Goal: Task Accomplishment & Management: Use online tool/utility

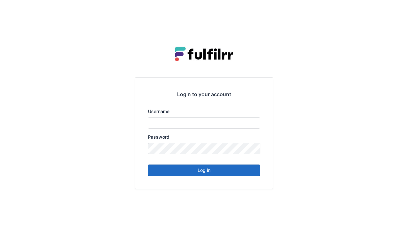
type input "******"
click at [202, 173] on button "Log in" at bounding box center [204, 171] width 112 height 12
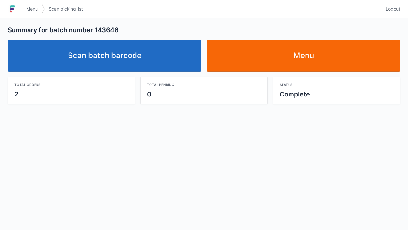
click at [103, 58] on link "Scan batch barcode" at bounding box center [105, 56] width 194 height 32
click at [113, 63] on link "Scan batch barcode" at bounding box center [105, 56] width 194 height 32
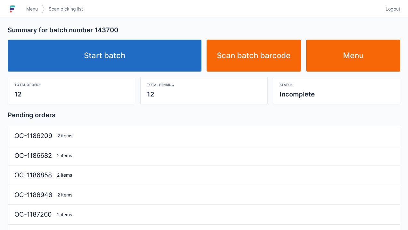
click at [112, 67] on link "Start batch" at bounding box center [105, 56] width 194 height 32
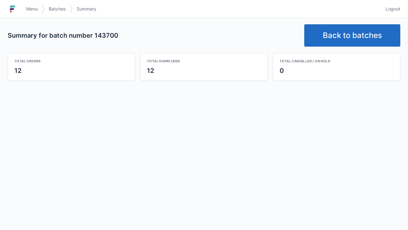
click at [350, 37] on link "Back to batches" at bounding box center [352, 35] width 96 height 22
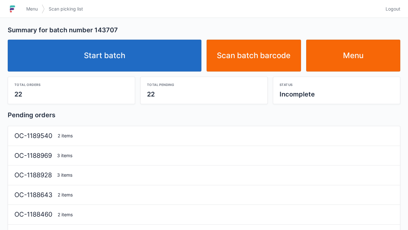
click at [99, 67] on link "Start batch" at bounding box center [105, 56] width 194 height 32
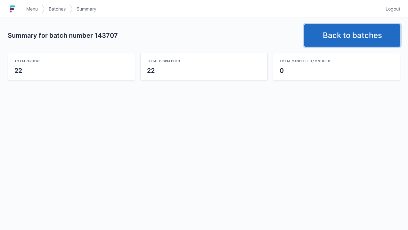
click at [339, 33] on link "Back to batches" at bounding box center [352, 35] width 96 height 22
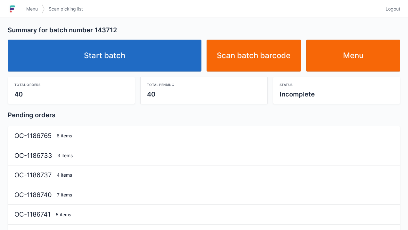
click at [118, 56] on link "Start batch" at bounding box center [105, 56] width 194 height 32
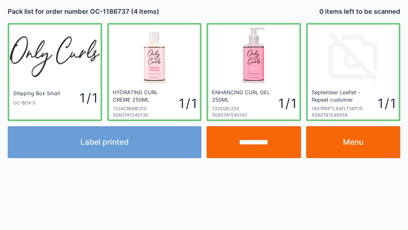
click at [127, 141] on div "Label printed" at bounding box center [104, 142] width 199 height 32
click at [132, 146] on div "Label printed" at bounding box center [104, 142] width 199 height 32
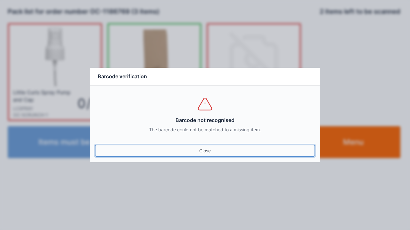
click at [207, 156] on link "Close" at bounding box center [205, 151] width 220 height 12
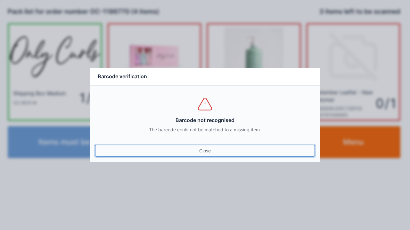
click at [212, 155] on link "Close" at bounding box center [205, 151] width 220 height 12
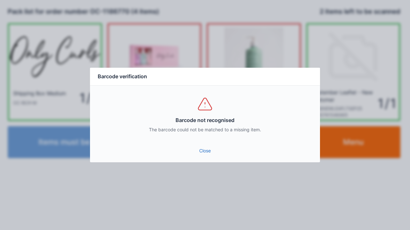
click at [201, 149] on link "Close" at bounding box center [205, 151] width 220 height 12
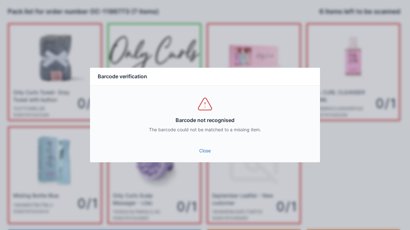
click at [205, 151] on link "Close" at bounding box center [205, 151] width 220 height 12
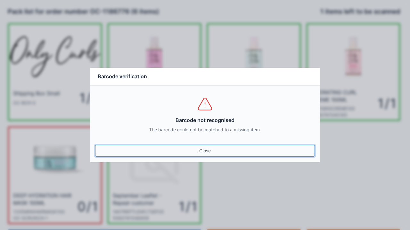
click at [195, 156] on link "Close" at bounding box center [205, 151] width 220 height 12
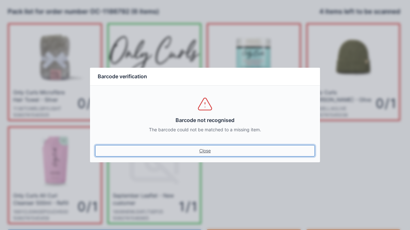
click at [209, 152] on link "Close" at bounding box center [205, 151] width 220 height 12
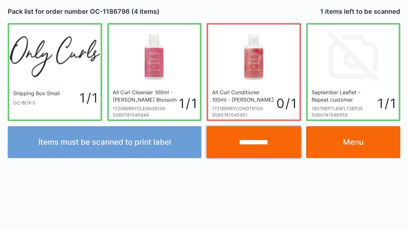
click at [261, 141] on input "**********" at bounding box center [253, 142] width 94 height 32
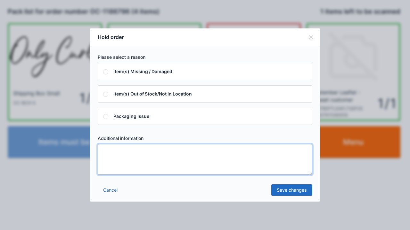
click at [102, 159] on textarea at bounding box center [205, 159] width 214 height 31
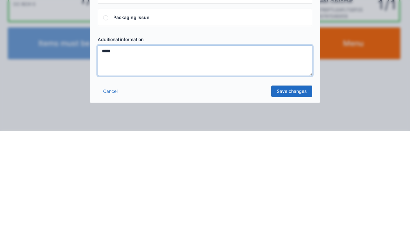
type textarea "*****"
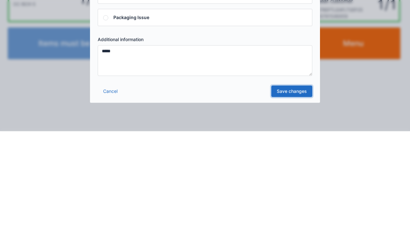
click at [289, 194] on link "Save changes" at bounding box center [291, 191] width 41 height 12
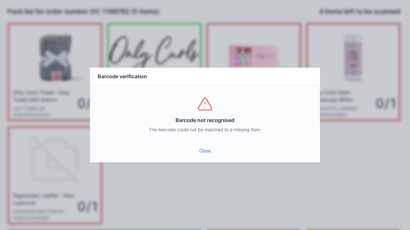
click at [206, 146] on link "Close" at bounding box center [205, 151] width 220 height 12
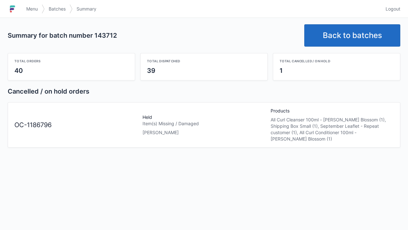
click at [39, 7] on link "Menu" at bounding box center [31, 9] width 19 height 12
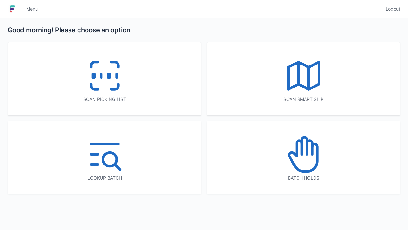
click at [115, 82] on icon at bounding box center [104, 75] width 41 height 41
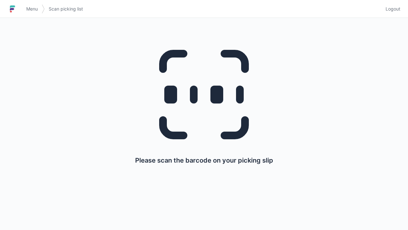
click at [34, 9] on span "Menu" at bounding box center [32, 9] width 12 height 6
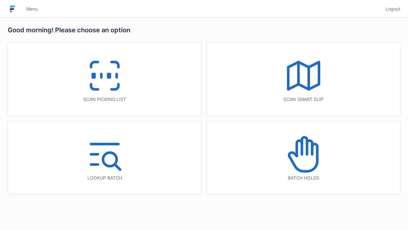
click at [106, 77] on icon at bounding box center [104, 75] width 41 height 41
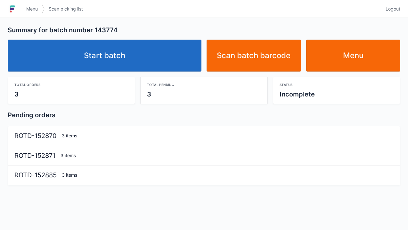
click at [111, 60] on link "Start batch" at bounding box center [105, 56] width 194 height 32
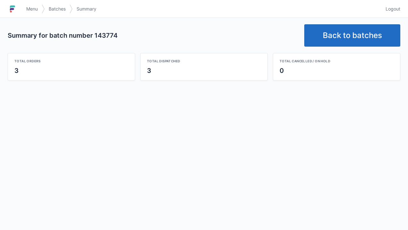
click at [344, 34] on link "Back to batches" at bounding box center [352, 35] width 96 height 22
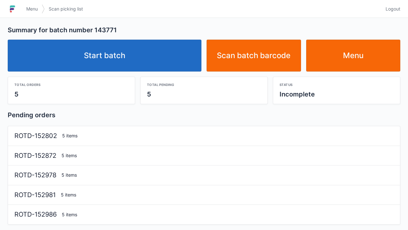
click at [108, 61] on link "Start batch" at bounding box center [105, 56] width 194 height 32
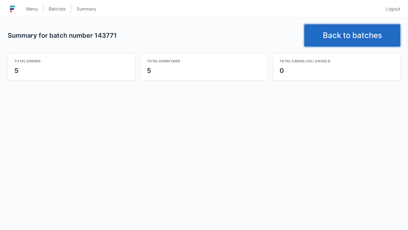
click at [346, 38] on link "Back to batches" at bounding box center [352, 35] width 96 height 22
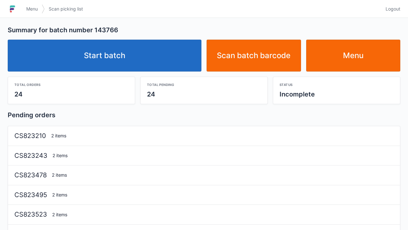
click at [139, 61] on link "Start batch" at bounding box center [105, 56] width 194 height 32
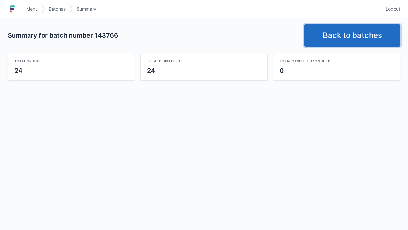
click at [346, 32] on link "Back to batches" at bounding box center [352, 35] width 96 height 22
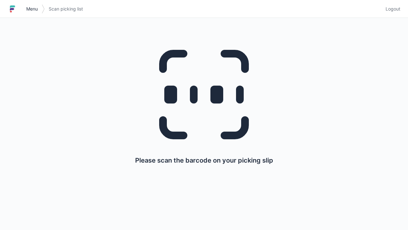
click at [32, 13] on link "Menu" at bounding box center [31, 9] width 19 height 12
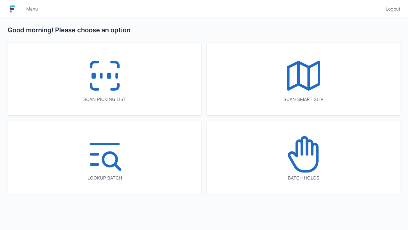
click at [299, 161] on icon at bounding box center [303, 154] width 41 height 41
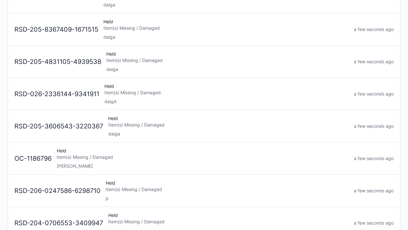
scroll to position [92, 0]
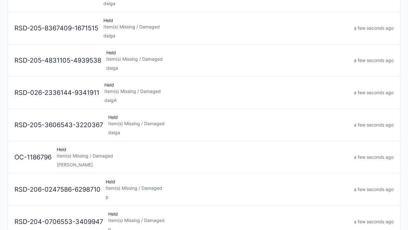
click at [80, 149] on div "Held Item(s) Missing / Damaged [PERSON_NAME]" at bounding box center [202, 158] width 297 height 22
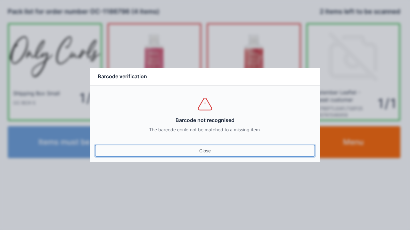
click at [207, 156] on link "Close" at bounding box center [205, 151] width 220 height 12
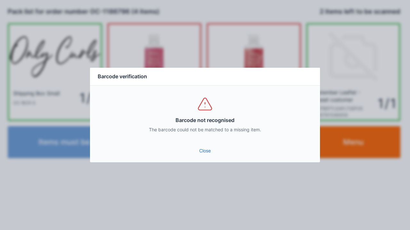
click at [210, 152] on link "Close" at bounding box center [205, 151] width 220 height 12
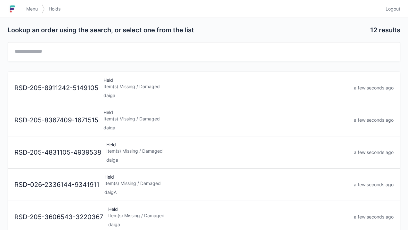
click at [28, 6] on span "Menu" at bounding box center [32, 9] width 12 height 6
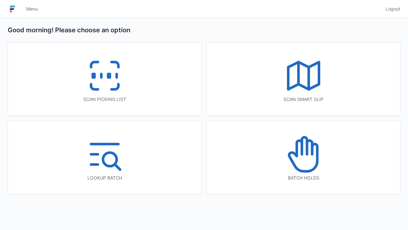
click at [102, 83] on icon at bounding box center [104, 75] width 41 height 41
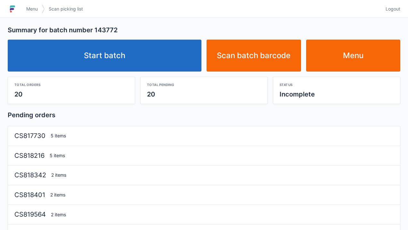
click at [125, 57] on link "Start batch" at bounding box center [105, 56] width 194 height 32
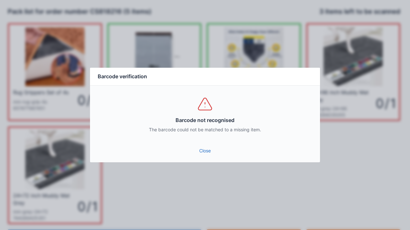
click at [210, 151] on link "Close" at bounding box center [205, 151] width 220 height 12
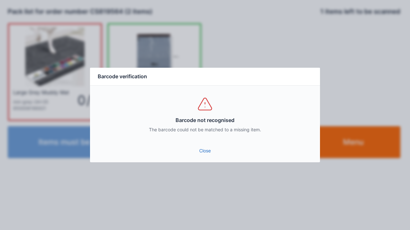
click at [211, 152] on link "Close" at bounding box center [205, 151] width 220 height 12
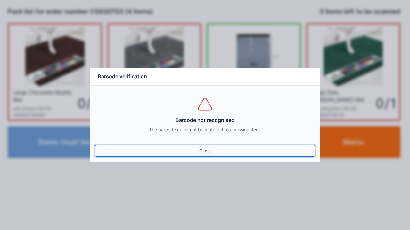
click at [205, 152] on link "Close" at bounding box center [205, 151] width 220 height 12
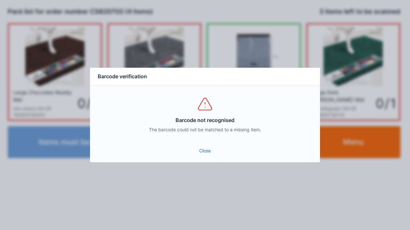
click at [201, 149] on link "Close" at bounding box center [205, 151] width 220 height 12
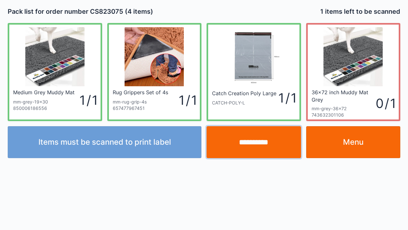
click at [257, 148] on input "**********" at bounding box center [253, 142] width 94 height 32
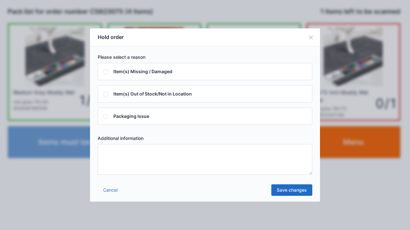
click at [106, 159] on textarea at bounding box center [205, 159] width 214 height 31
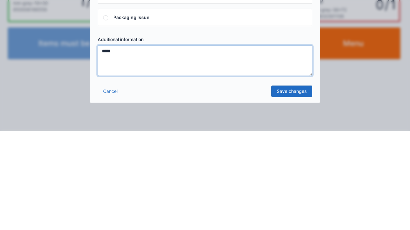
type textarea "*****"
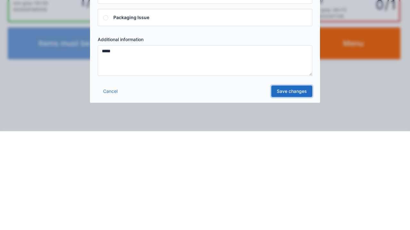
click at [289, 195] on link "Save changes" at bounding box center [291, 191] width 41 height 12
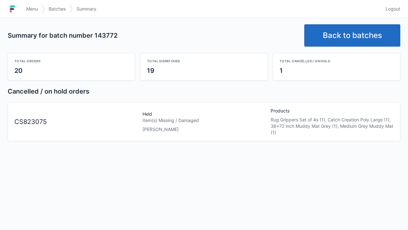
click at [355, 38] on link "Back to batches" at bounding box center [352, 35] width 96 height 22
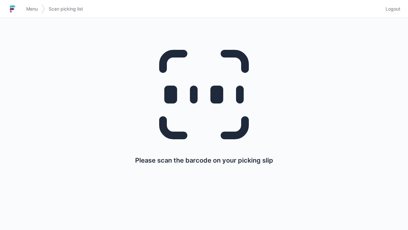
click at [33, 10] on span "Menu" at bounding box center [32, 9] width 12 height 6
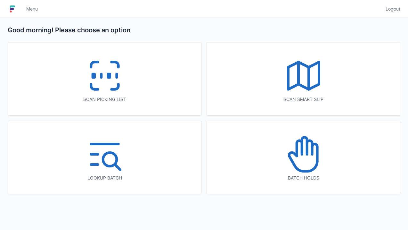
click at [310, 159] on icon at bounding box center [303, 154] width 41 height 41
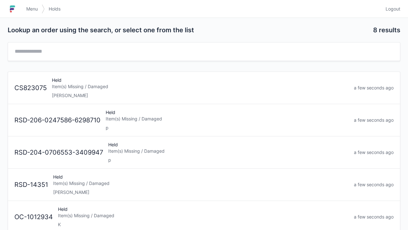
click at [81, 86] on div "Item(s) Missing / Damaged" at bounding box center [200, 87] width 297 height 6
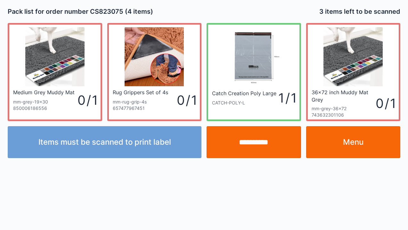
click at [357, 143] on link "Menu" at bounding box center [353, 142] width 94 height 32
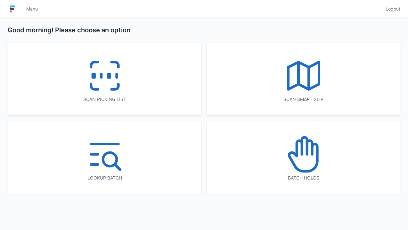
click at [108, 84] on icon at bounding box center [104, 75] width 41 height 41
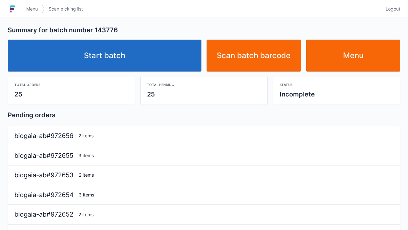
click at [121, 59] on link "Start batch" at bounding box center [105, 56] width 194 height 32
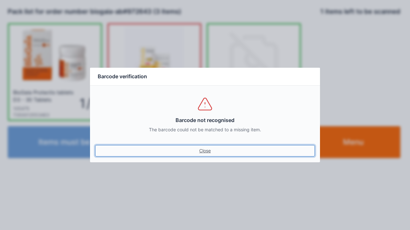
click at [205, 155] on link "Close" at bounding box center [205, 151] width 220 height 12
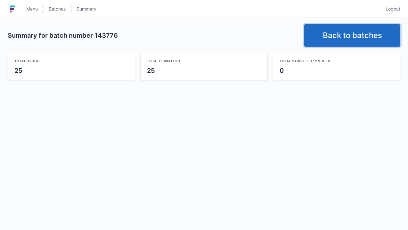
click at [344, 34] on link "Back to batches" at bounding box center [352, 35] width 96 height 22
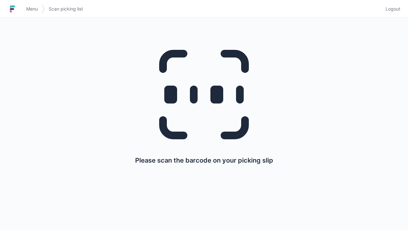
click at [25, 13] on link "Menu" at bounding box center [31, 9] width 19 height 12
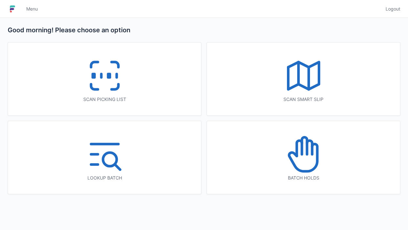
click at [103, 77] on icon at bounding box center [104, 75] width 41 height 41
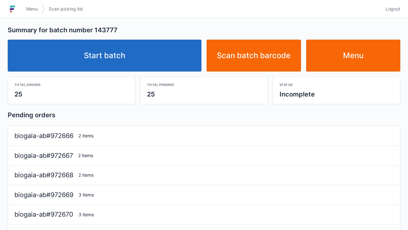
click at [116, 54] on link "Start batch" at bounding box center [105, 56] width 194 height 32
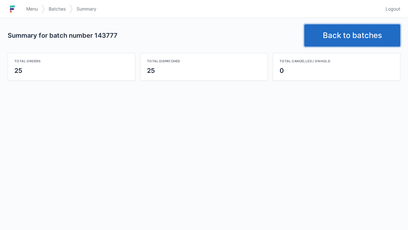
click at [346, 34] on link "Back to batches" at bounding box center [352, 35] width 96 height 22
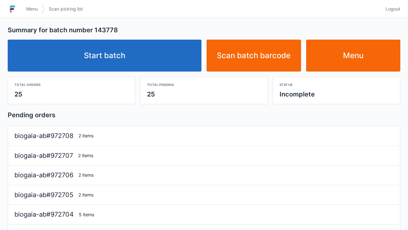
click at [117, 56] on link "Start batch" at bounding box center [105, 56] width 194 height 32
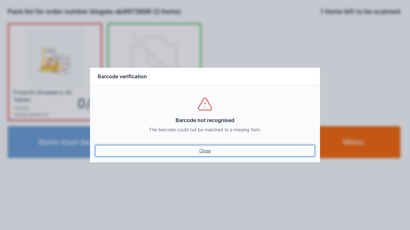
click at [206, 149] on link "Close" at bounding box center [205, 151] width 220 height 12
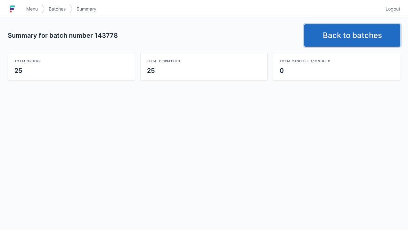
click at [347, 42] on link "Back to batches" at bounding box center [352, 35] width 96 height 22
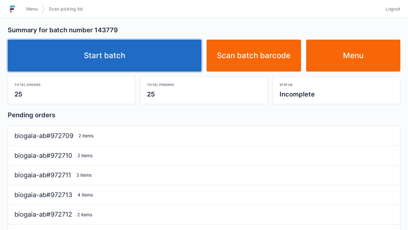
click at [108, 64] on link "Start batch" at bounding box center [105, 56] width 194 height 32
